Goal: Task Accomplishment & Management: Use online tool/utility

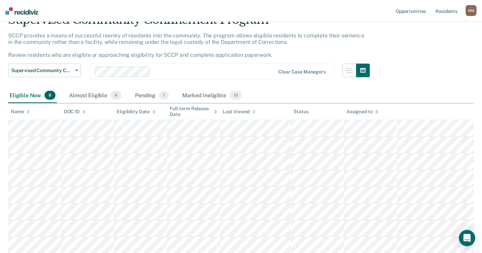
scroll to position [34, 0]
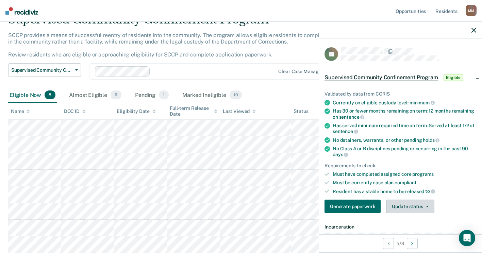
click at [394, 205] on button "Update status" at bounding box center [410, 207] width 48 height 14
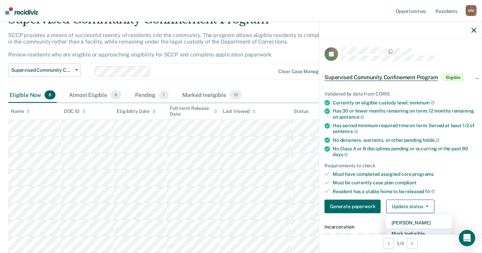
scroll to position [4, 0]
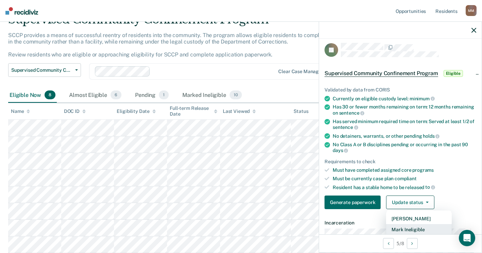
click at [405, 230] on button "Mark Ineligible" at bounding box center [419, 229] width 66 height 11
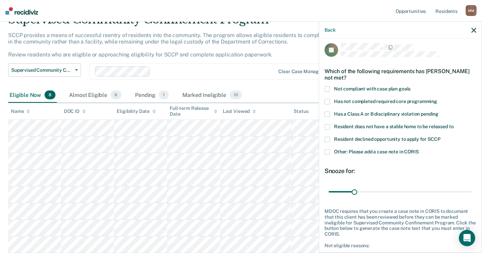
click at [327, 139] on span at bounding box center [326, 139] width 5 height 5
click at [440, 137] on input "Resident declined opportunity to apply for SCCP" at bounding box center [440, 137] width 0 height 0
click at [326, 152] on span at bounding box center [326, 151] width 5 height 5
click at [419, 149] on input "Other: Please add a case note in CORIS" at bounding box center [419, 149] width 0 height 0
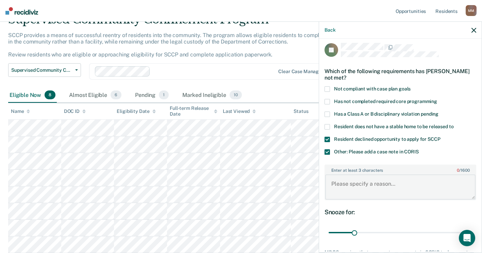
click at [349, 182] on textarea "Enter at least 3 characters 0 / 1600" at bounding box center [400, 186] width 150 height 25
type textarea "Does not want to apply at this time."
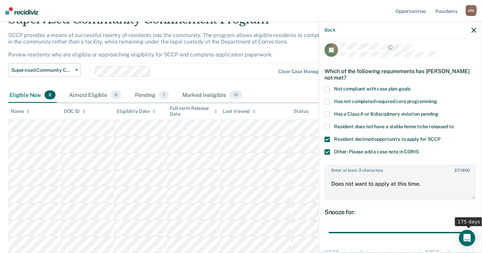
drag, startPoint x: 354, startPoint y: 230, endPoint x: 488, endPoint y: 223, distance: 133.8
type input "175"
click at [472, 227] on input "range" at bounding box center [399, 233] width 143 height 12
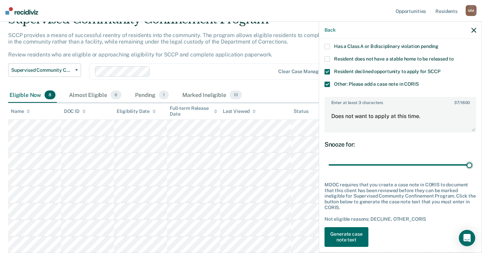
scroll to position [72, 0]
click at [357, 234] on button "Generate case note text" at bounding box center [346, 237] width 44 height 20
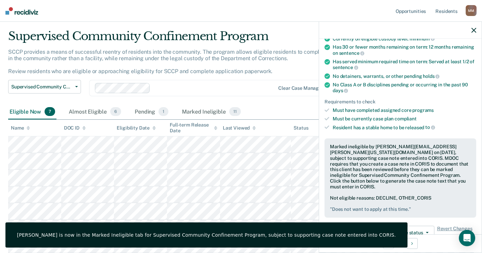
click at [473, 31] on icon "button" at bounding box center [473, 30] width 5 height 5
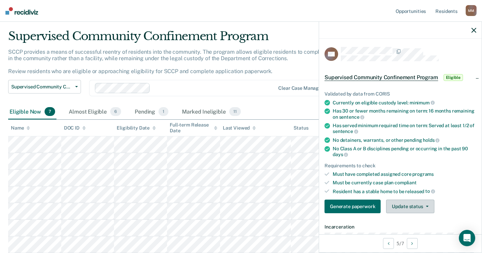
click at [421, 206] on button "Update status" at bounding box center [410, 207] width 48 height 14
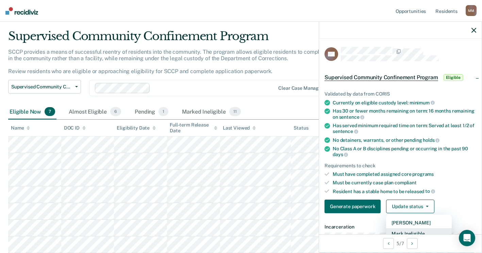
scroll to position [4, 0]
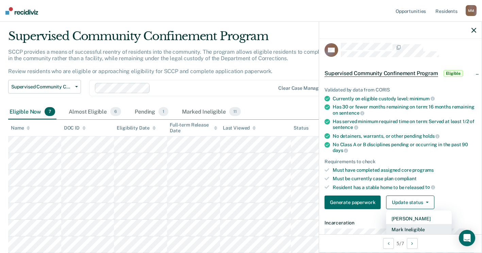
click at [412, 231] on button "Mark Ineligible" at bounding box center [419, 229] width 66 height 11
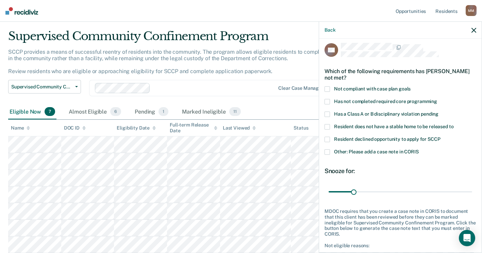
click at [329, 100] on span at bounding box center [326, 101] width 5 height 5
click at [437, 99] on input "Has not completed required core programming" at bounding box center [437, 99] width 0 height 0
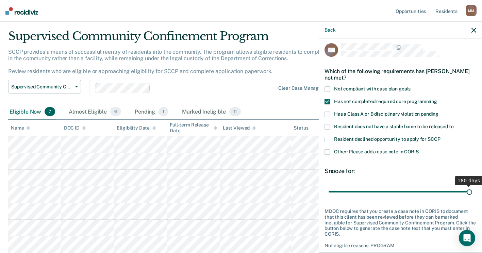
drag, startPoint x: 353, startPoint y: 191, endPoint x: 488, endPoint y: 198, distance: 135.5
type input "180"
click at [472, 198] on input "range" at bounding box center [399, 192] width 143 height 12
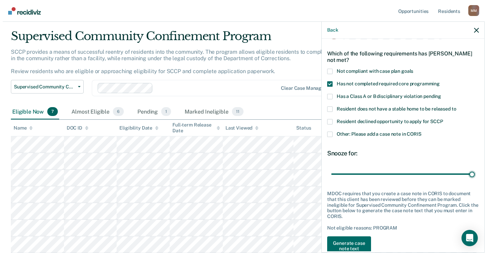
scroll to position [38, 0]
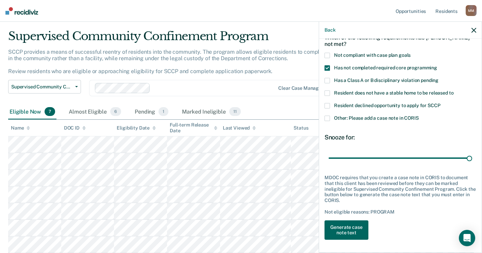
click at [363, 224] on button "Generate case note text" at bounding box center [346, 230] width 44 height 20
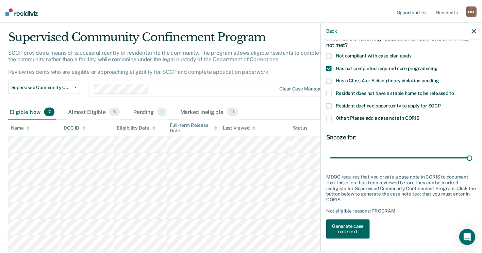
scroll to position [1, 0]
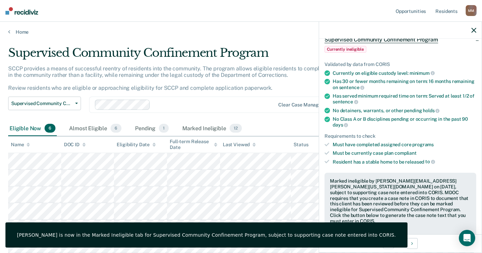
click at [473, 30] on icon "button" at bounding box center [473, 30] width 5 height 5
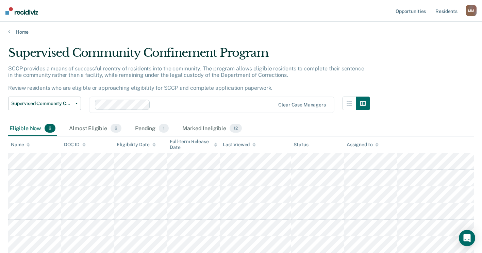
click at [81, 103] on div "Supervised Community Confinement Program Supervised Community Confinement Progr…" at bounding box center [188, 109] width 361 height 24
click at [78, 103] on button "Supervised Community Confinement Program" at bounding box center [44, 104] width 73 height 14
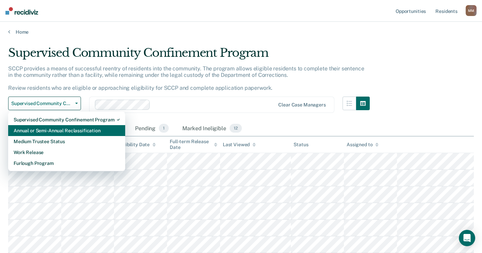
click at [67, 128] on div "Annual or Semi-Annual Reclassification" at bounding box center [67, 130] width 106 height 11
